Goal: Information Seeking & Learning: Learn about a topic

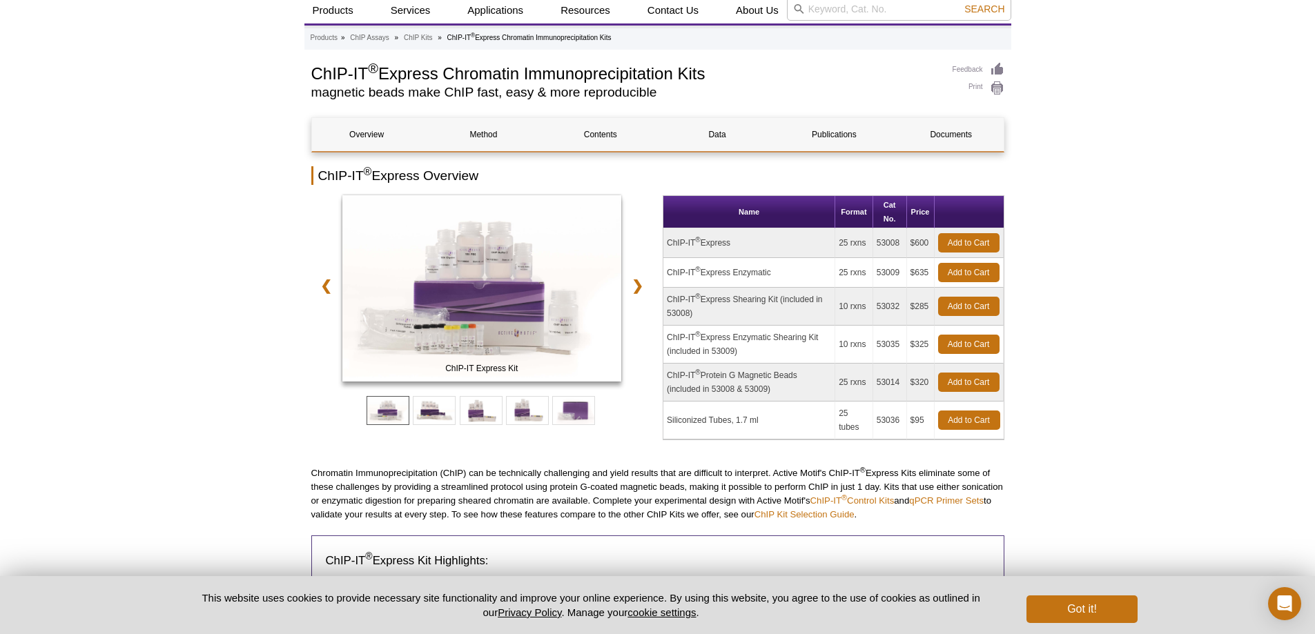
scroll to position [69, 0]
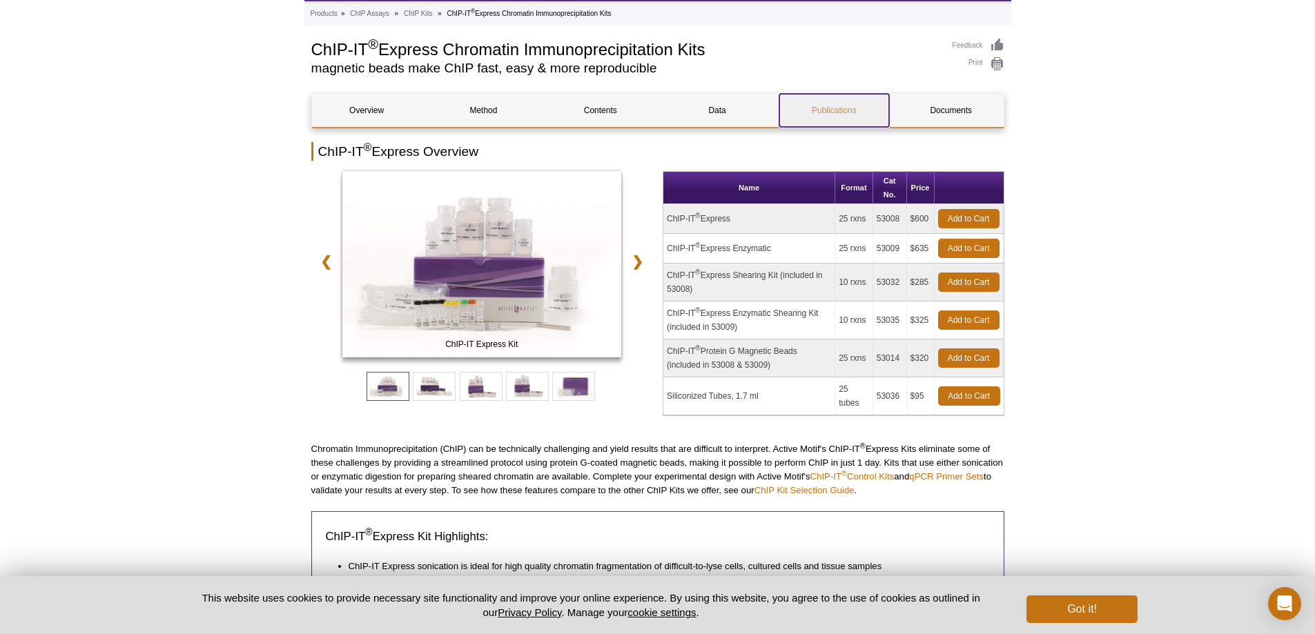
click at [839, 110] on link "Publications" at bounding box center [834, 110] width 110 height 33
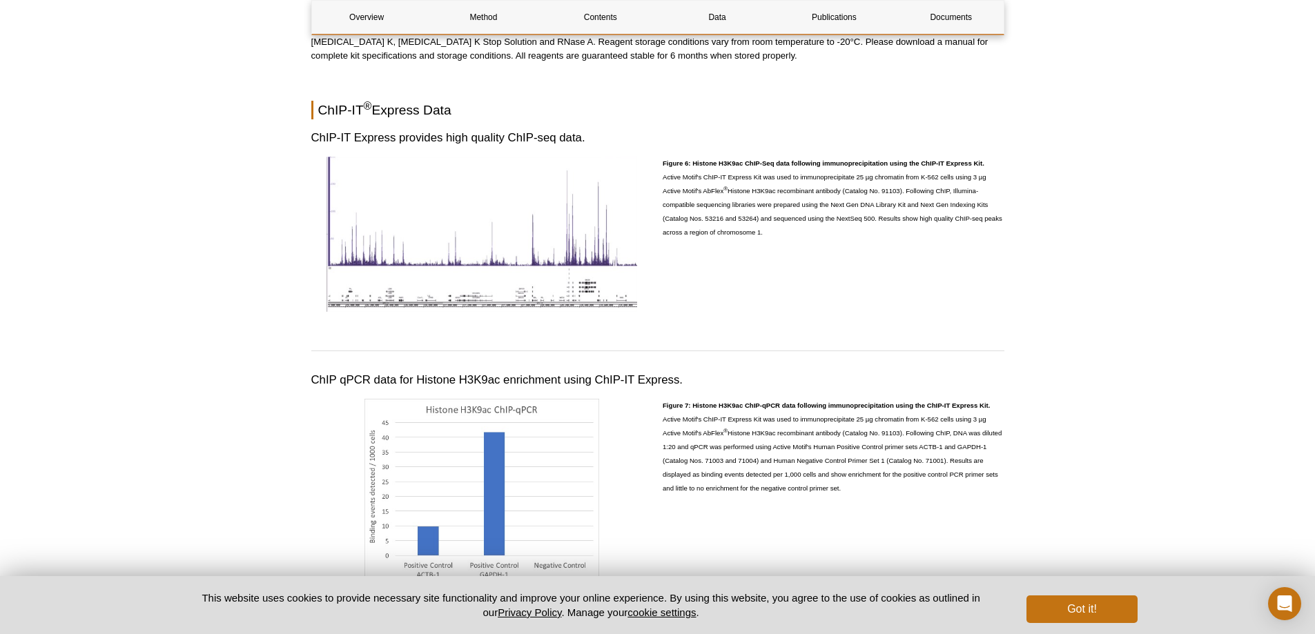
scroll to position [2191, 0]
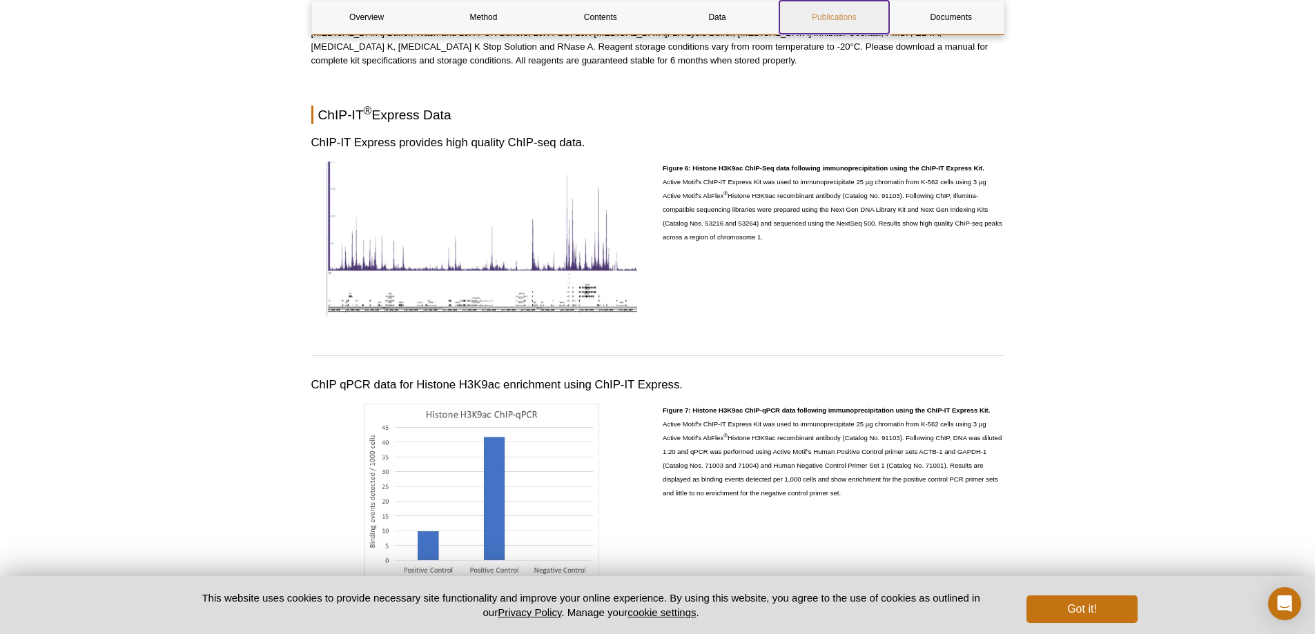
click at [844, 17] on link "Publications" at bounding box center [834, 17] width 110 height 33
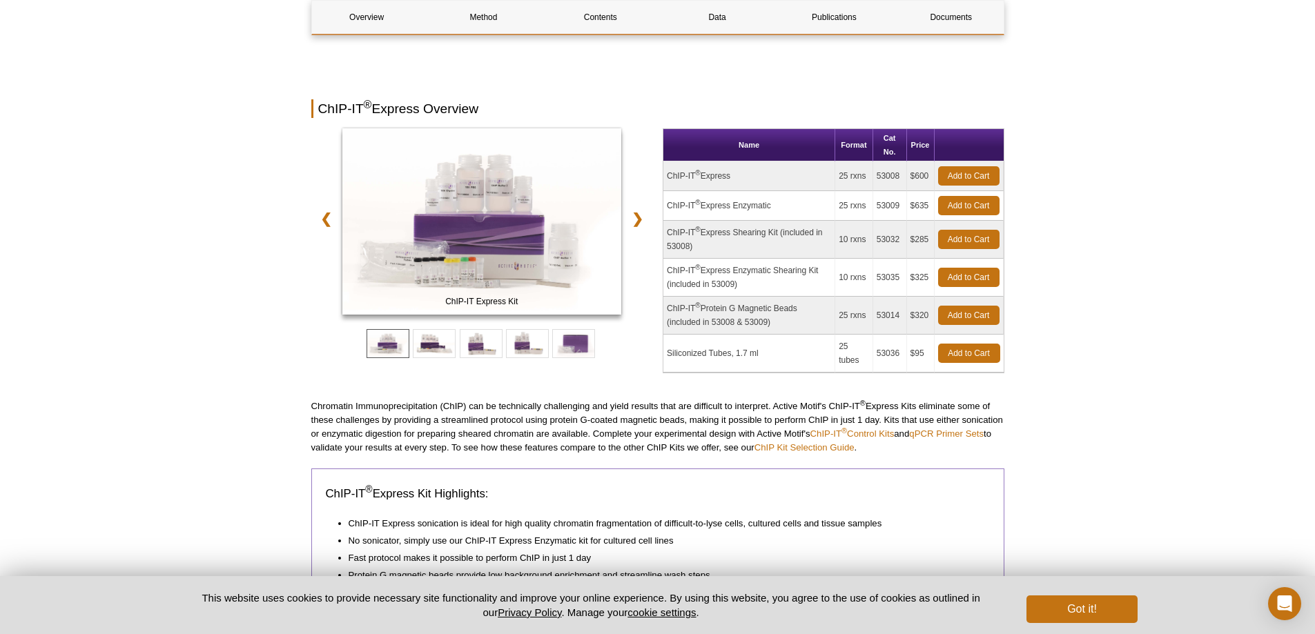
scroll to position [0, 0]
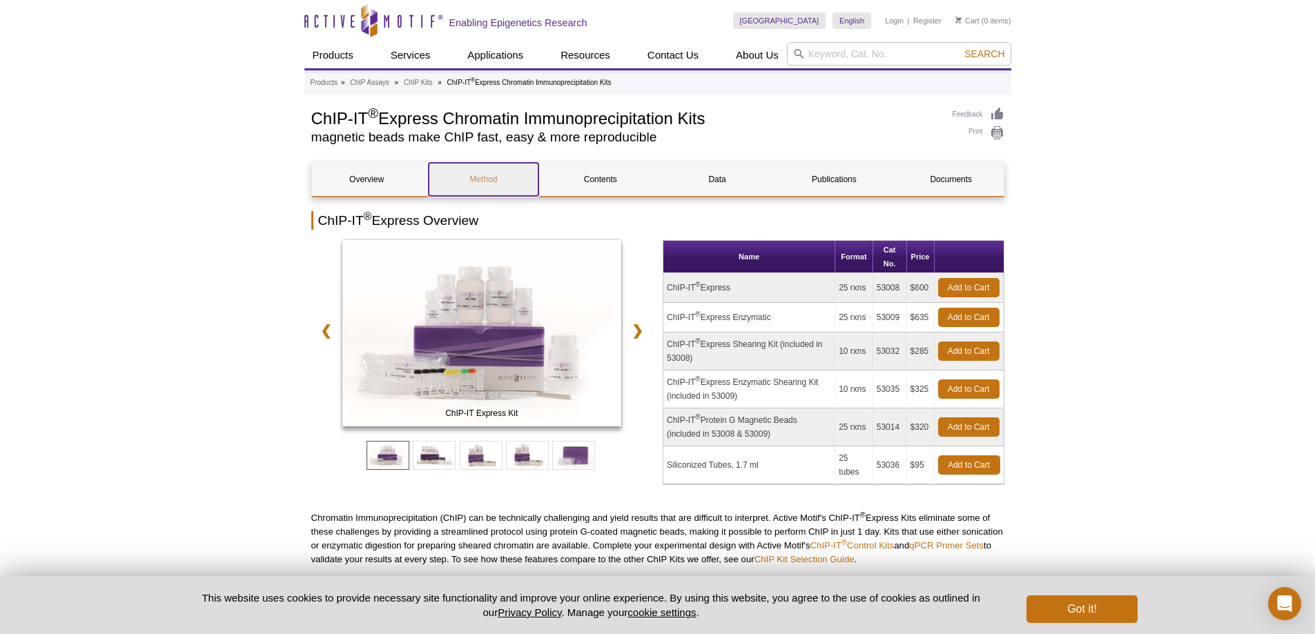
click at [478, 179] on link "Method" at bounding box center [484, 179] width 110 height 33
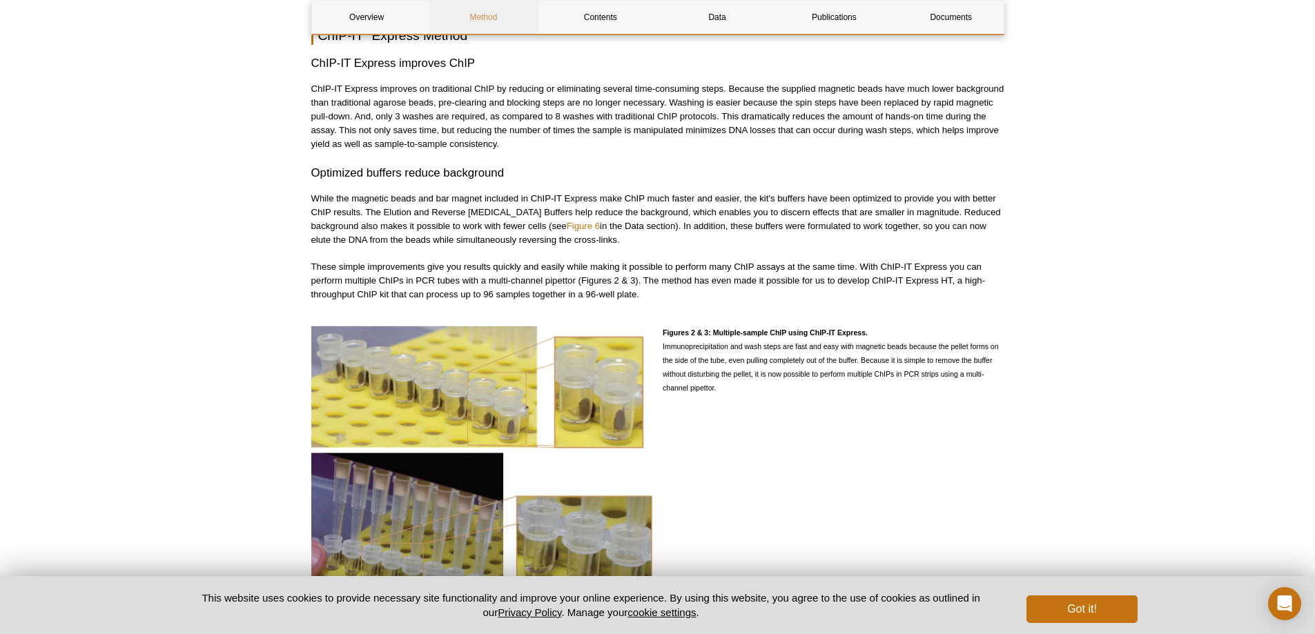
scroll to position [1272, 0]
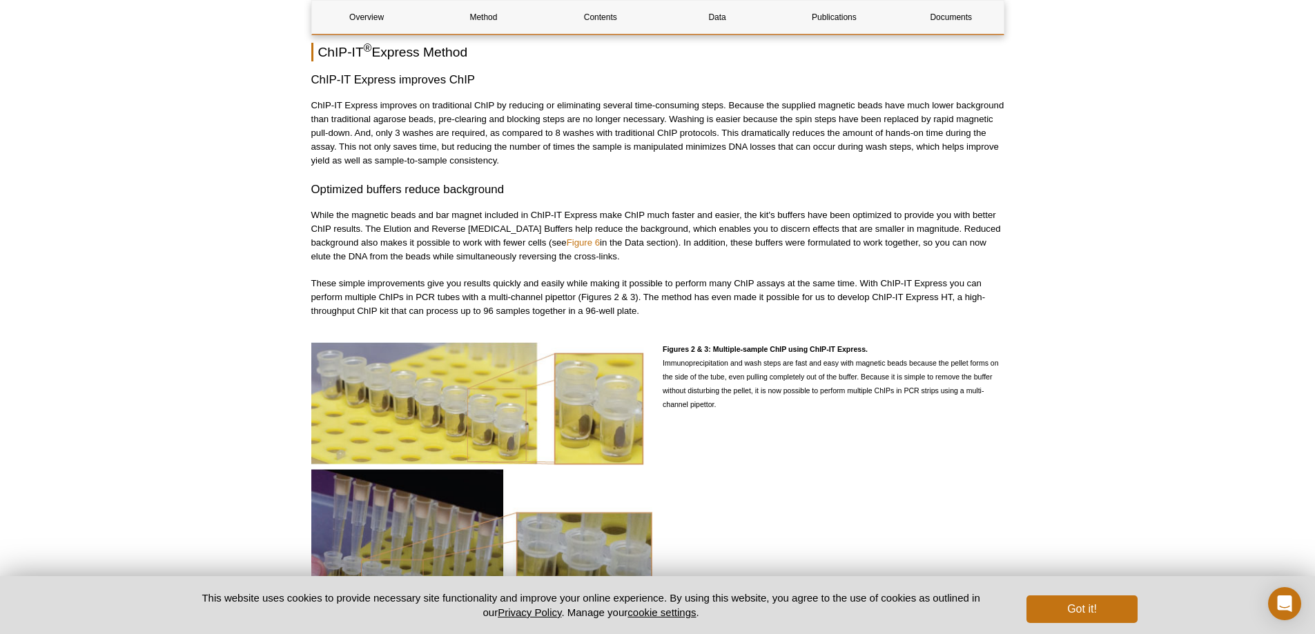
scroll to position [3471, 0]
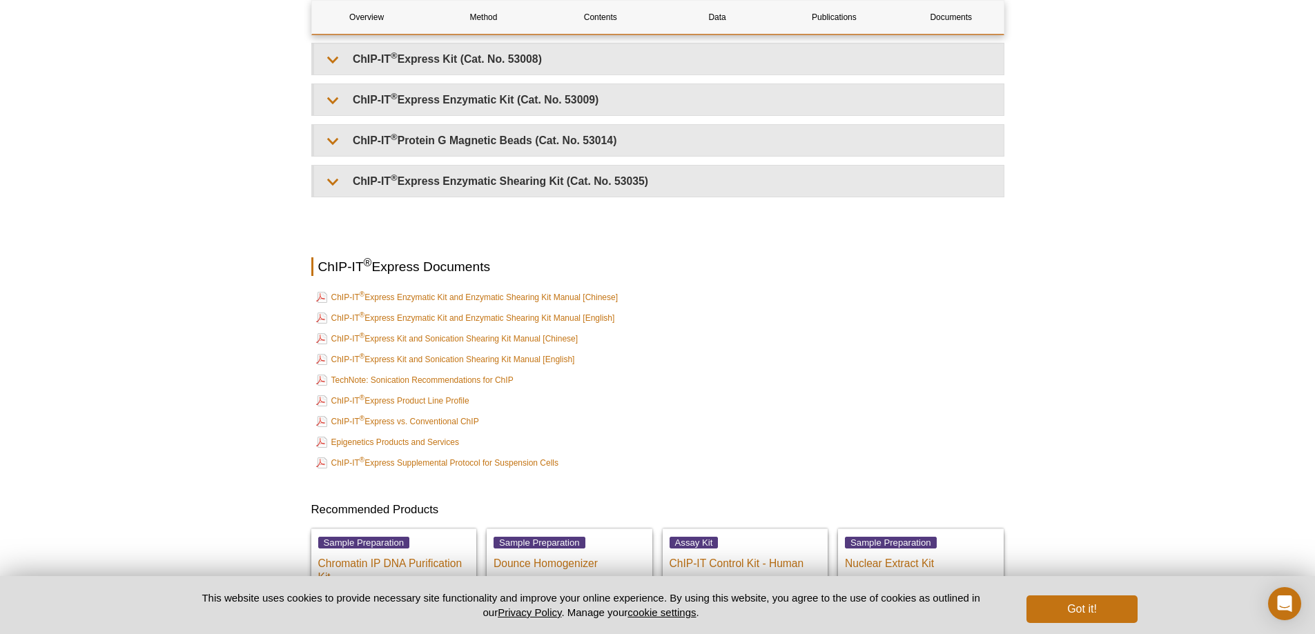
scroll to position [69, 0]
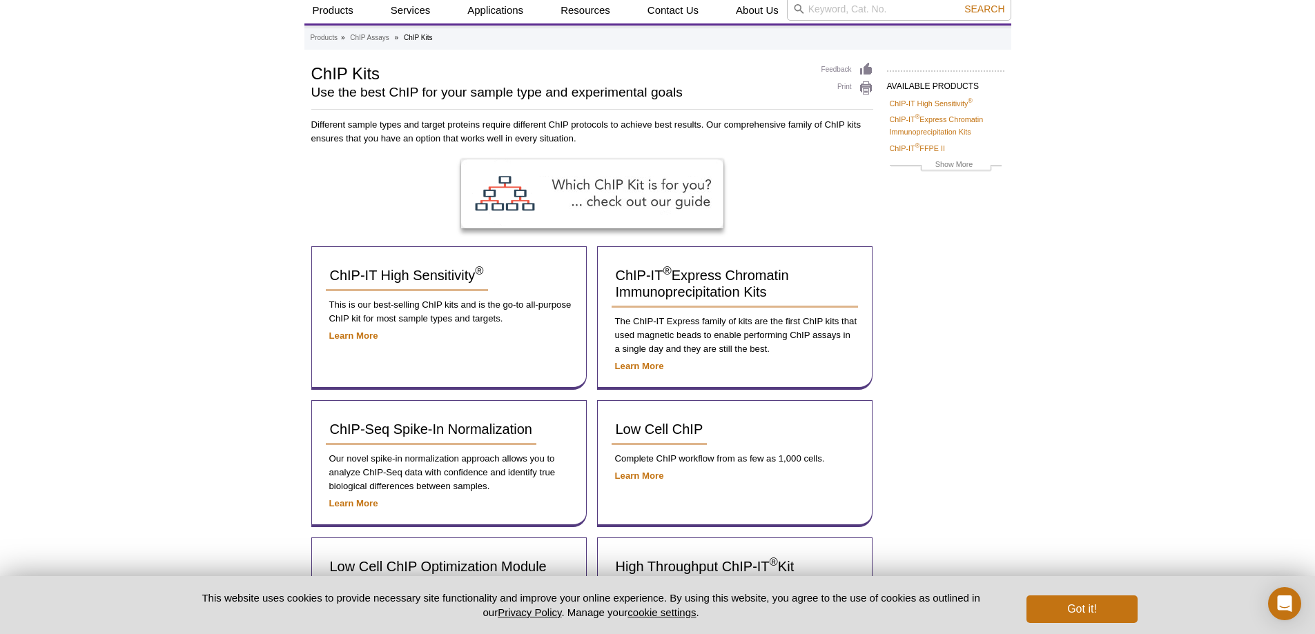
scroll to position [69, 0]
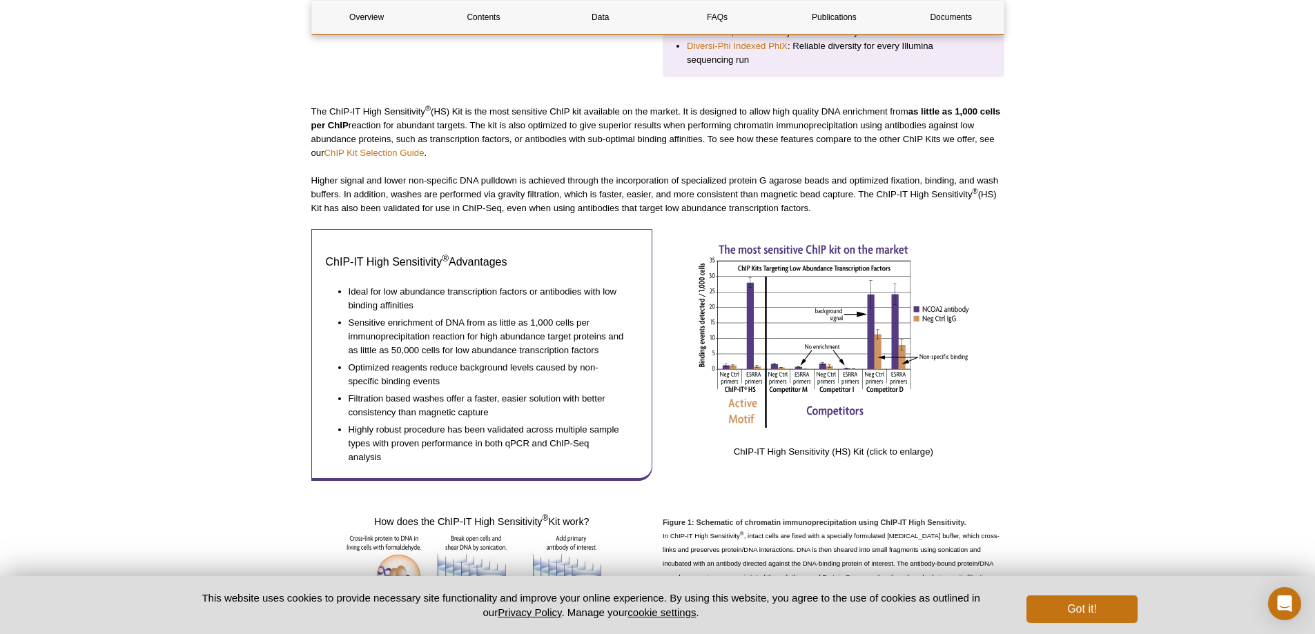
scroll to position [759, 0]
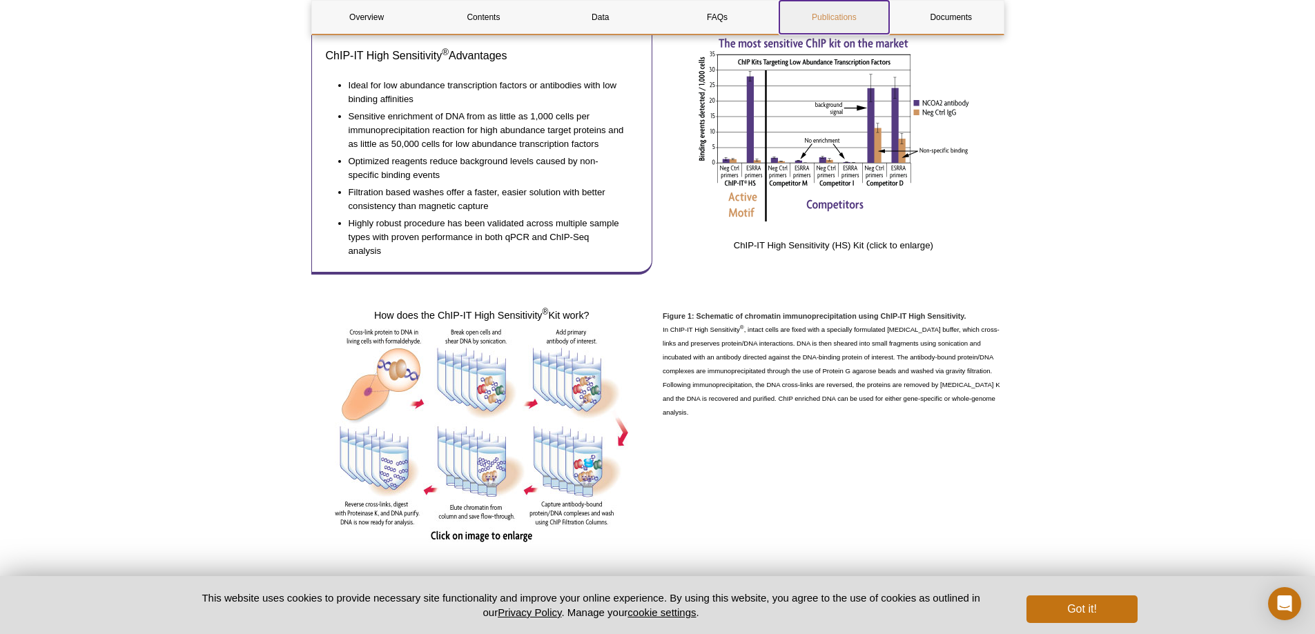
click at [841, 20] on link "Publications" at bounding box center [834, 17] width 110 height 33
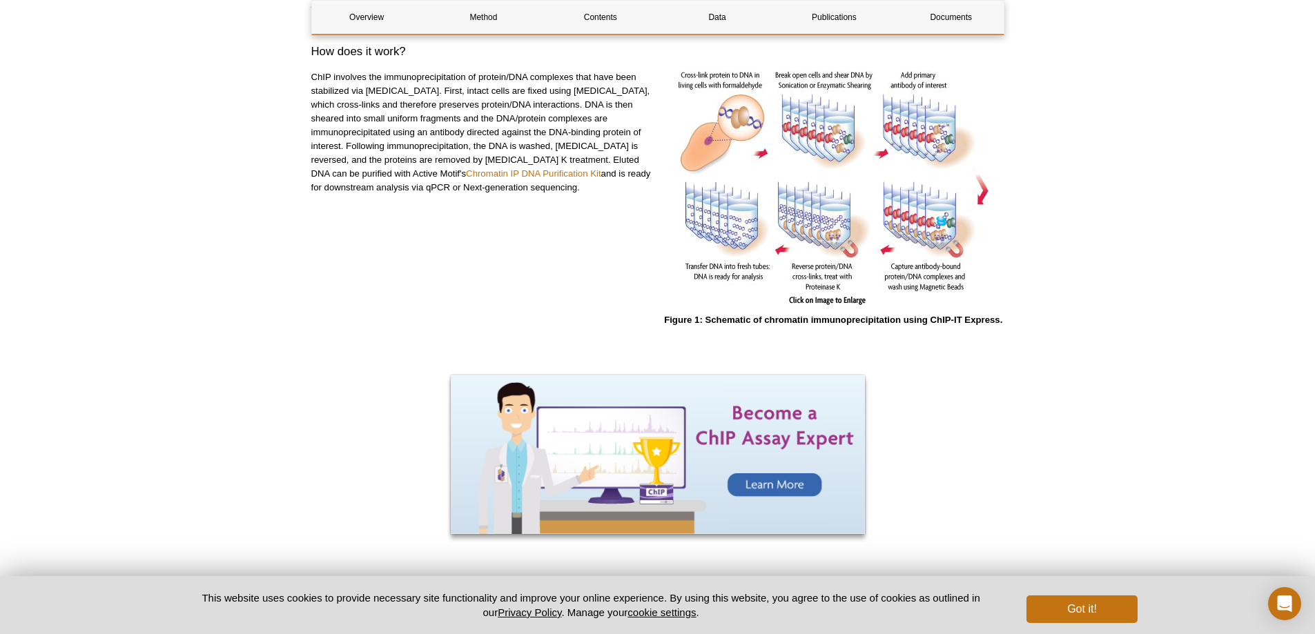
scroll to position [759, 0]
